Goal: Task Accomplishment & Management: Manage account settings

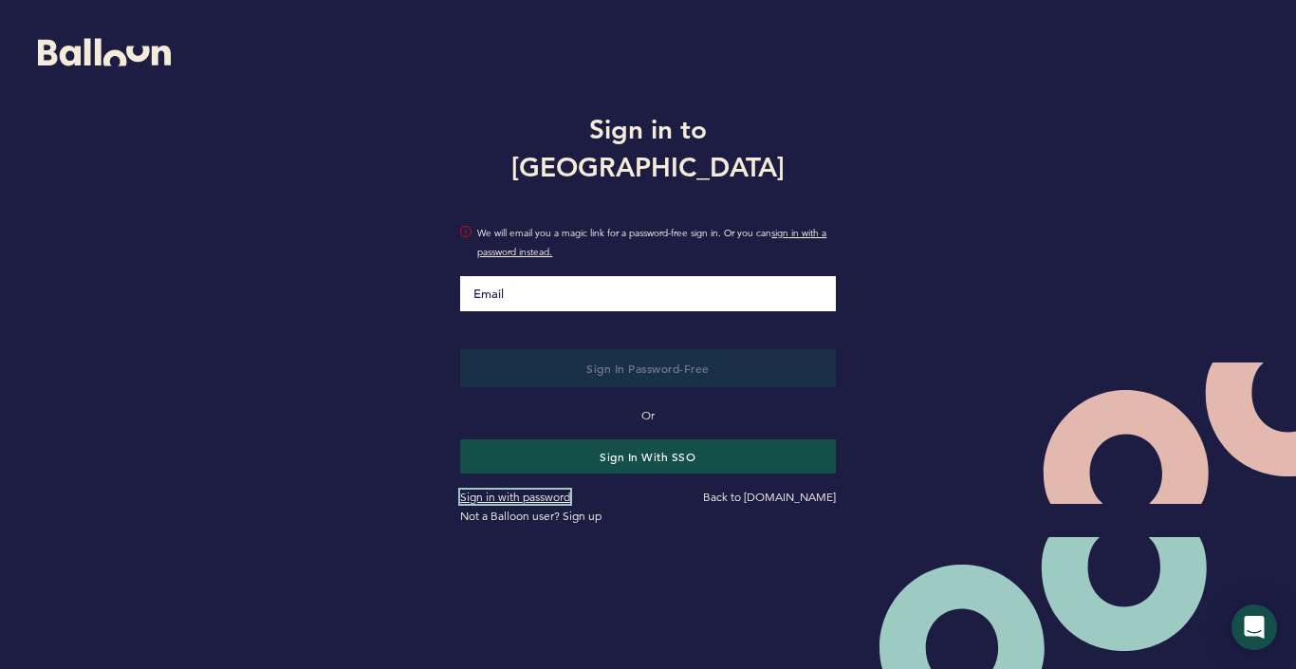
click at [489, 489] on link "Sign in with password" at bounding box center [515, 496] width 110 height 14
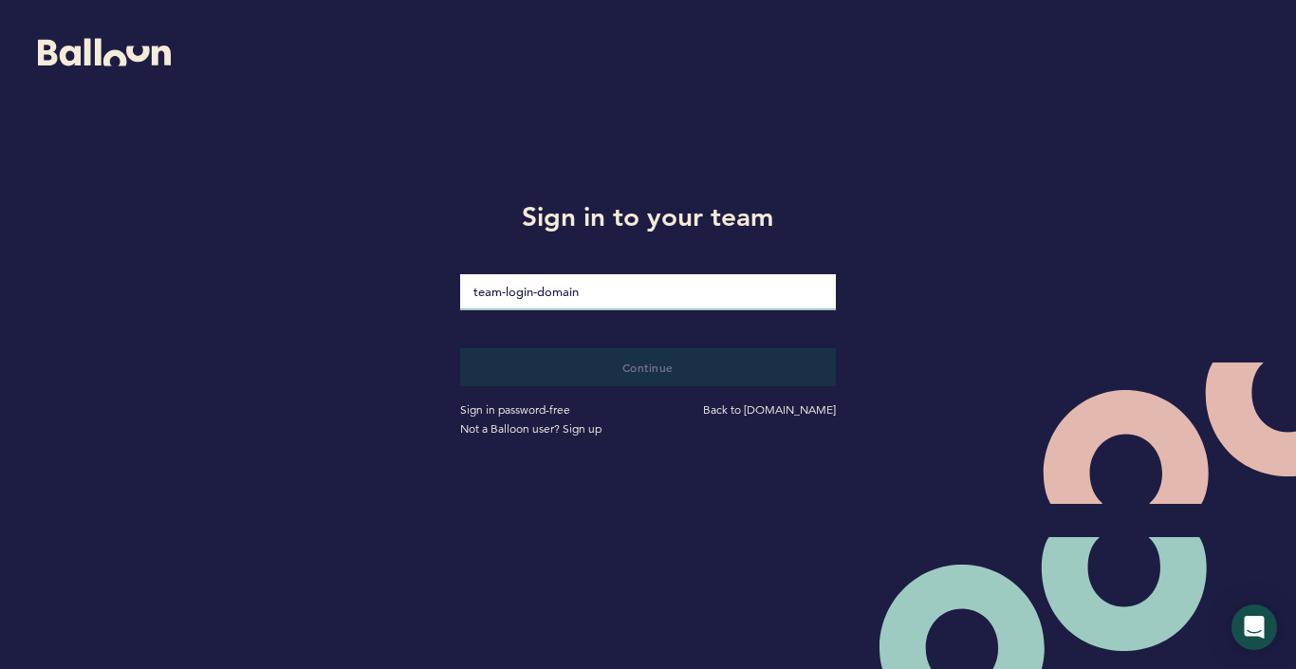
click at [568, 293] on input "loginDomain" at bounding box center [647, 292] width 375 height 36
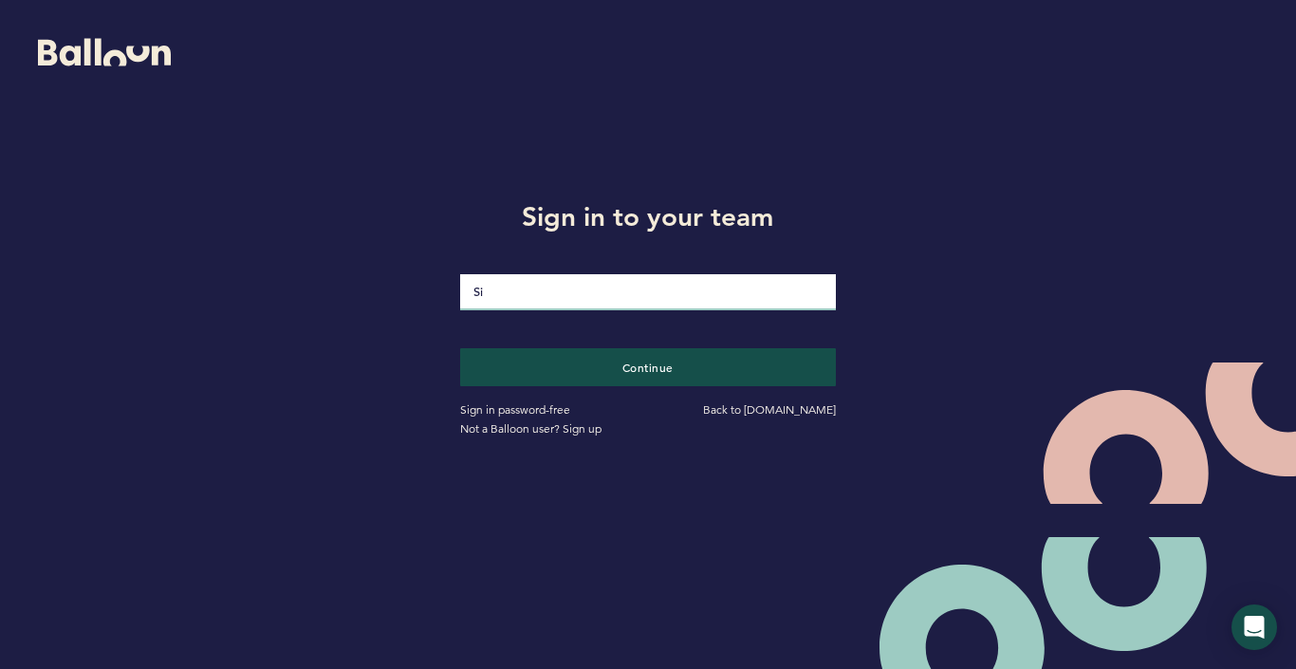
type input "S"
type input "76ers"
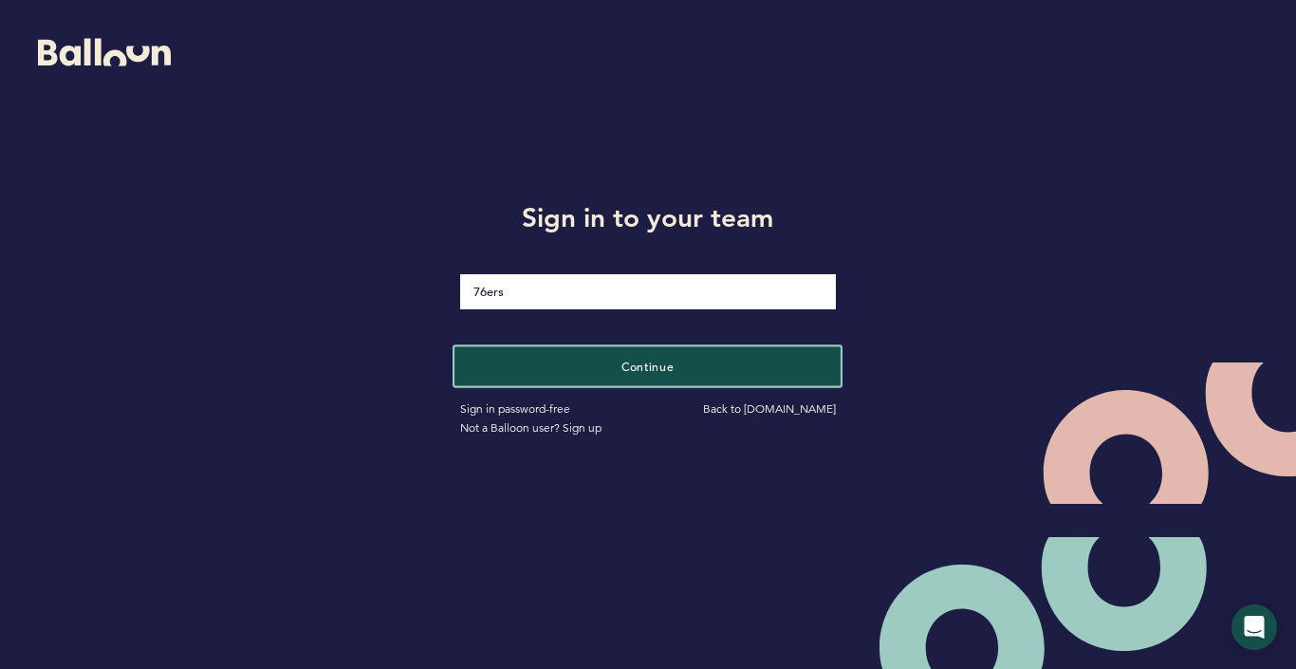
click at [527, 365] on button "Continue" at bounding box center [647, 365] width 386 height 39
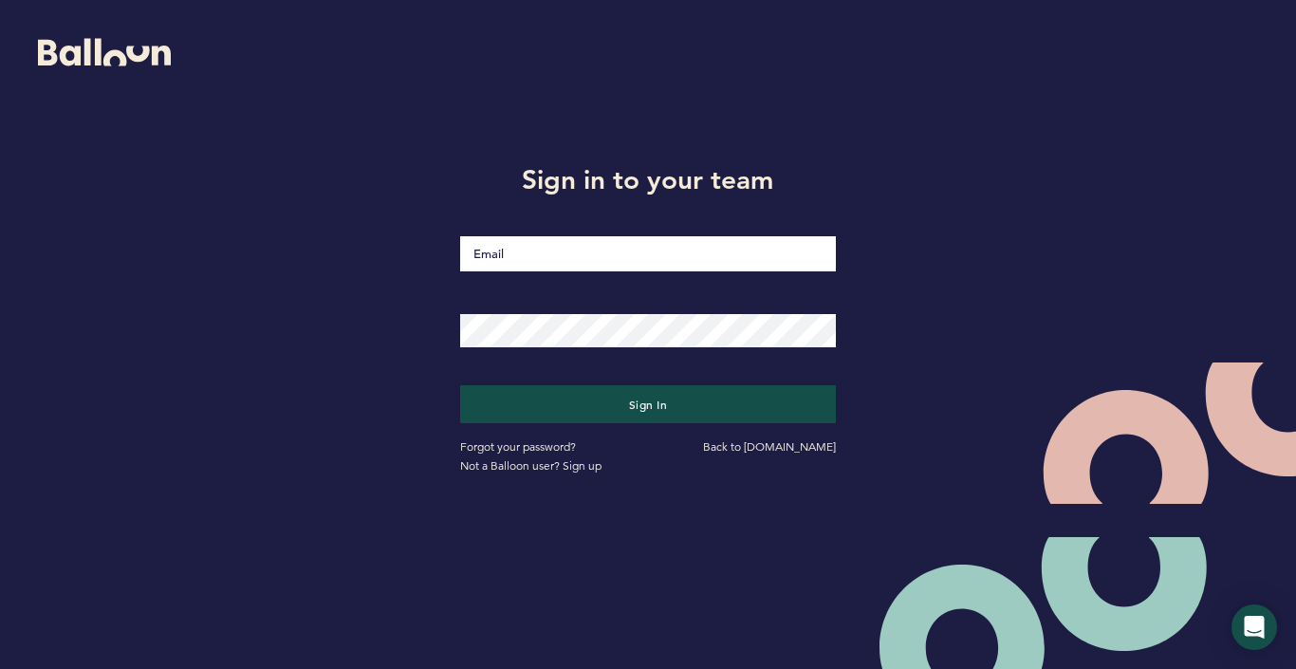
click at [558, 254] on input "Email" at bounding box center [647, 253] width 375 height 35
click at [467, 290] on div at bounding box center [647, 319] width 403 height 58
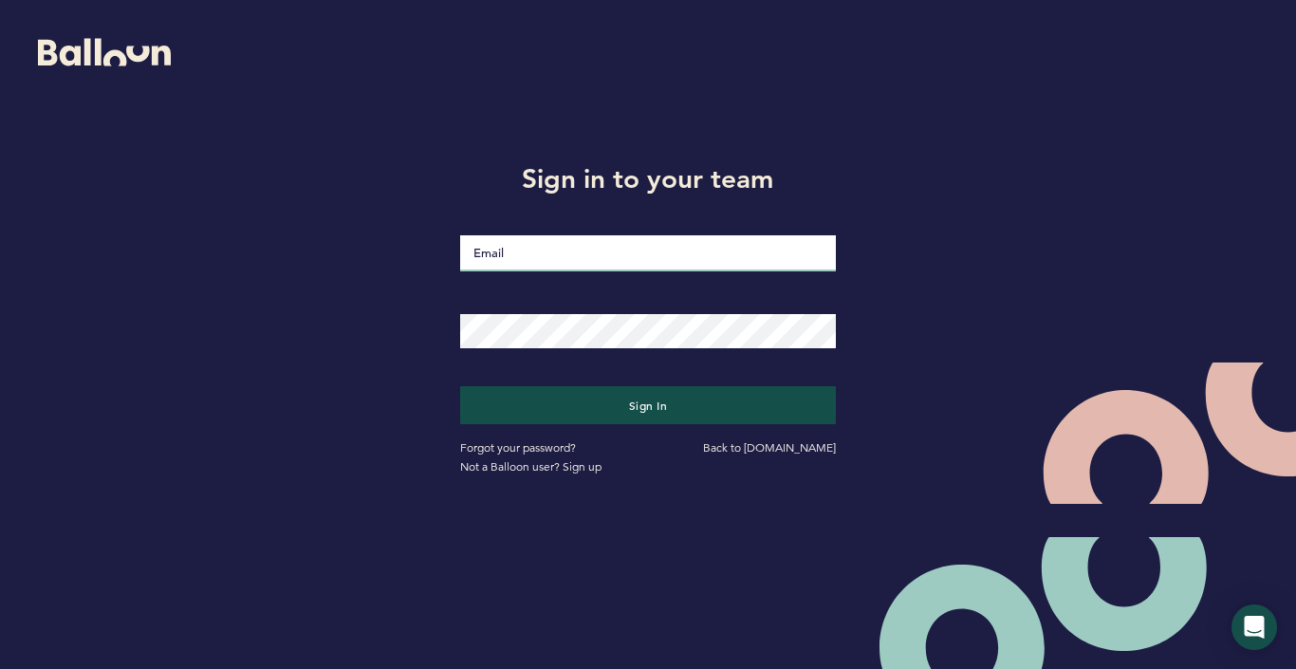
type input "[PERSON_NAME]"
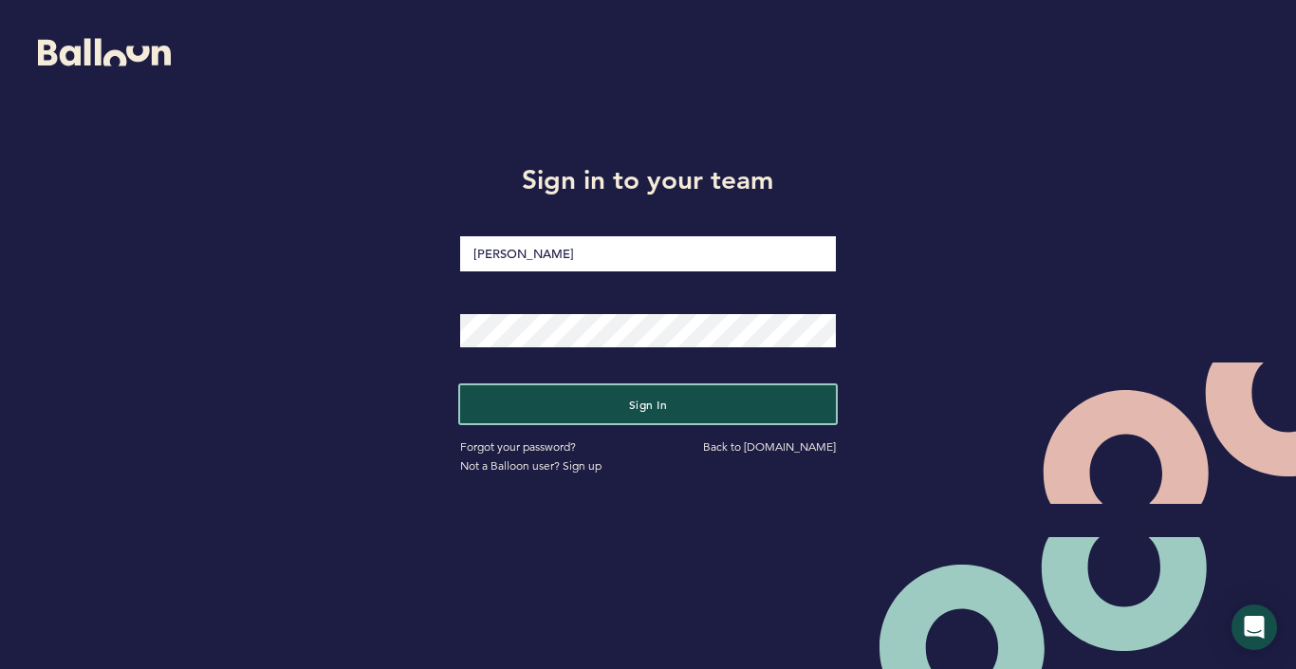
click at [562, 399] on button "Sign in" at bounding box center [647, 404] width 375 height 38
